Goal: Task Accomplishment & Management: Use online tool/utility

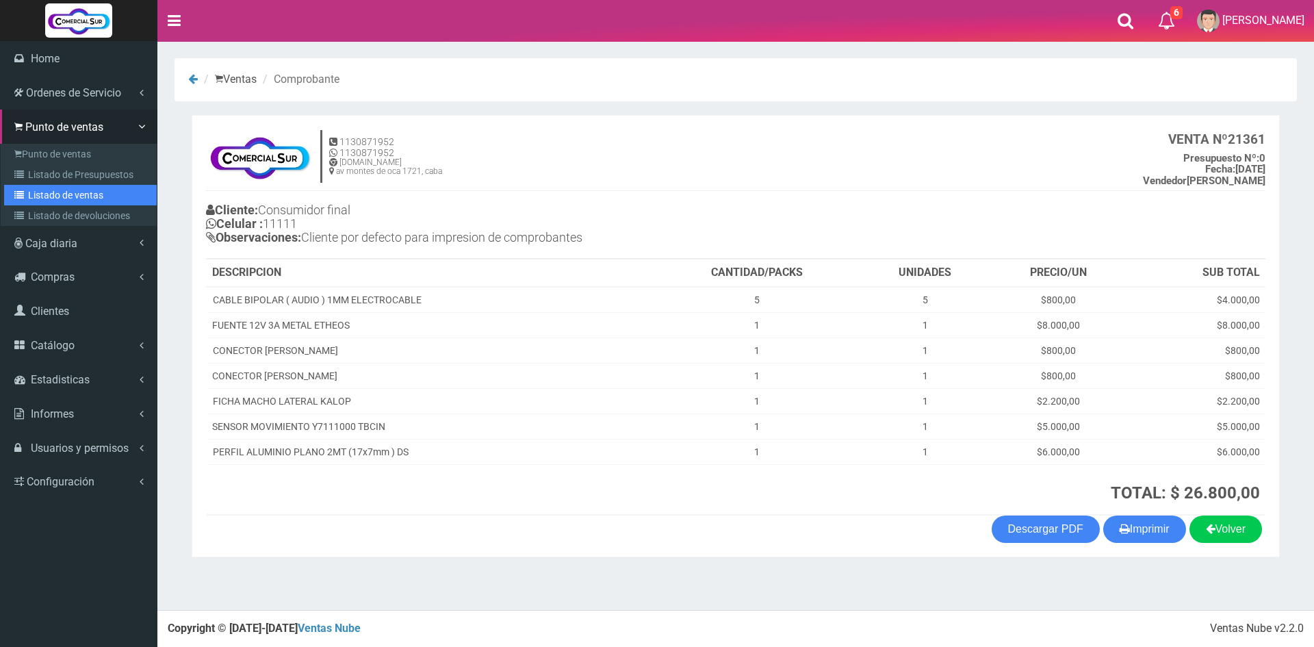
click at [47, 189] on link "Listado de ventas" at bounding box center [80, 195] width 153 height 21
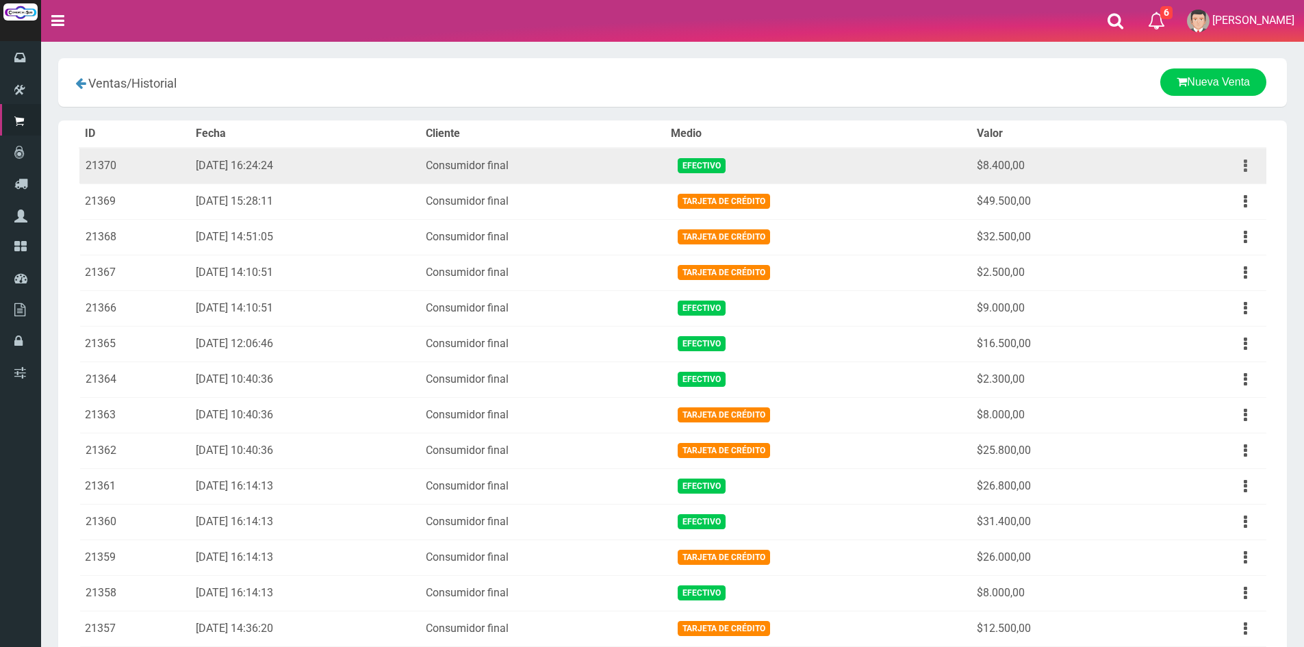
click at [1240, 163] on button "button" at bounding box center [1245, 166] width 31 height 24
click at [1205, 197] on link "Ver" at bounding box center [1206, 199] width 108 height 30
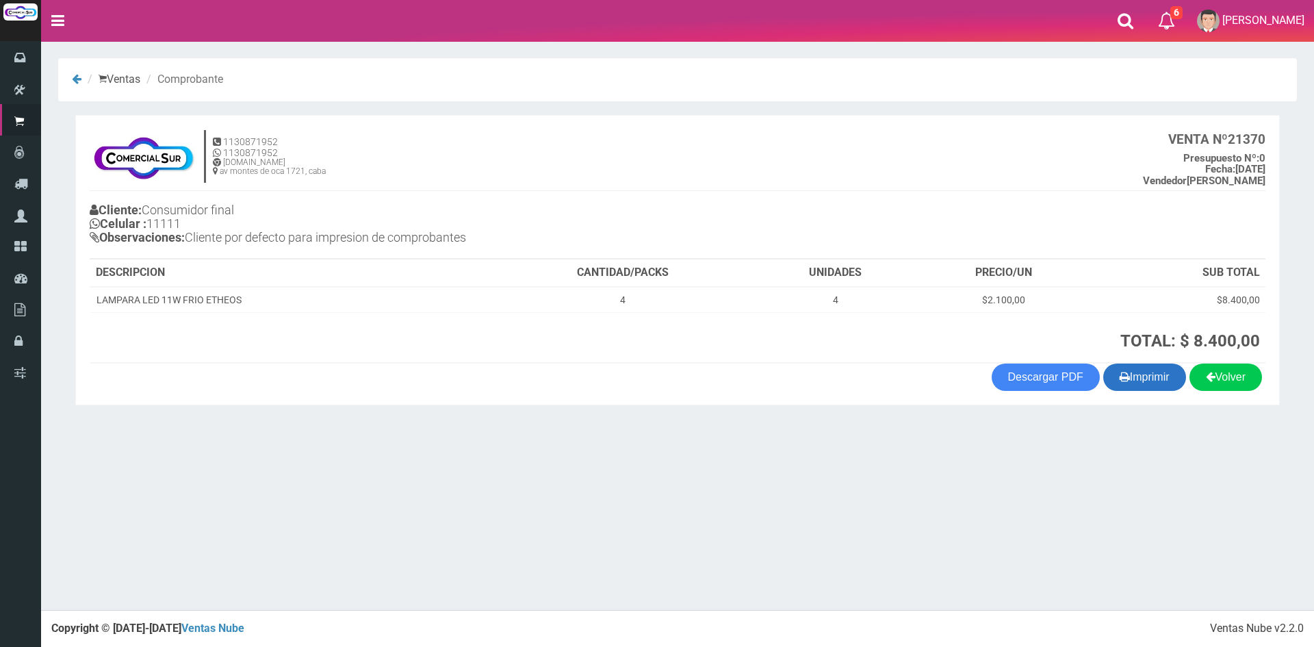
click at [1137, 376] on button "Imprimir" at bounding box center [1144, 376] width 83 height 27
